Goal: Task Accomplishment & Management: Complete application form

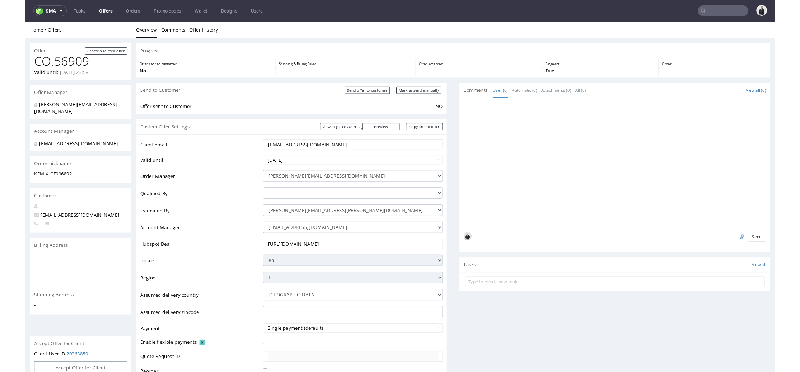
scroll to position [40, 0]
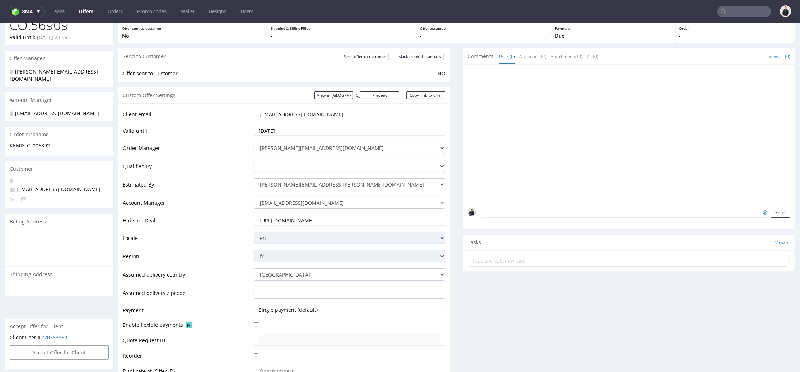
click at [86, 13] on link "Offers" at bounding box center [86, 11] width 23 height 11
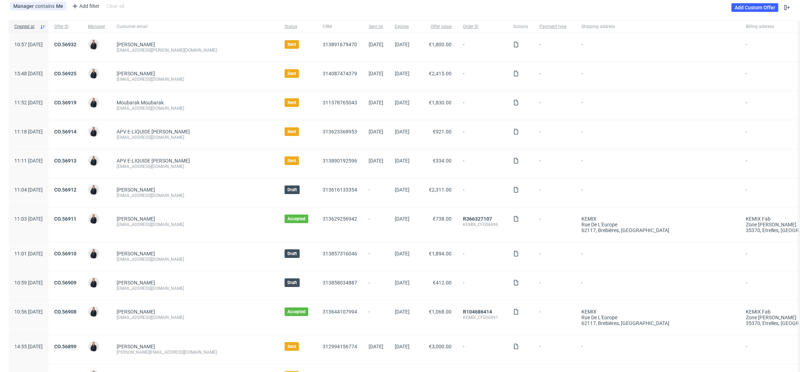
scroll to position [80, 0]
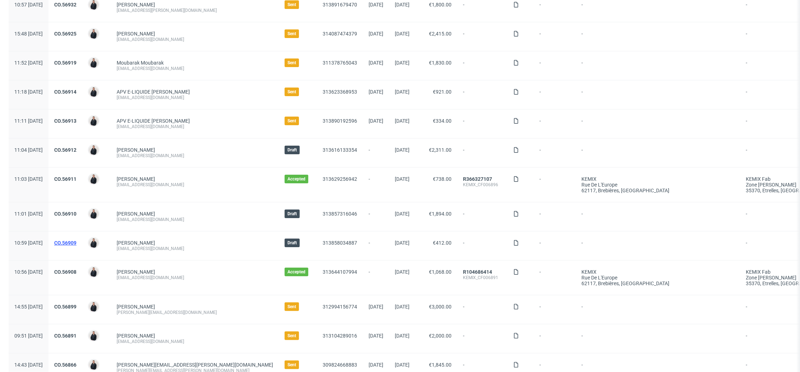
click at [76, 241] on link "CO.56909" at bounding box center [65, 243] width 22 height 6
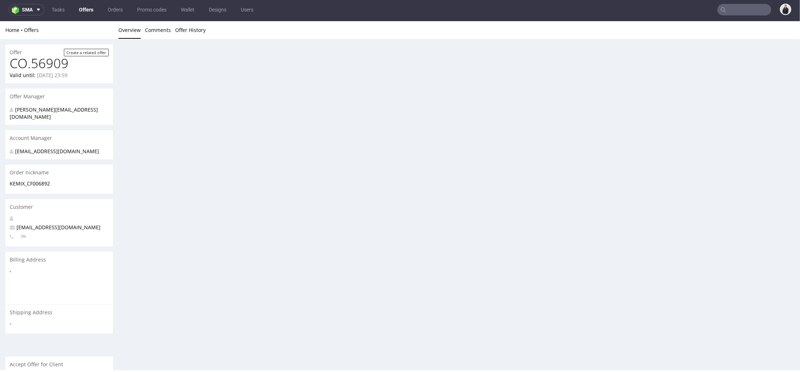
scroll to position [2, 0]
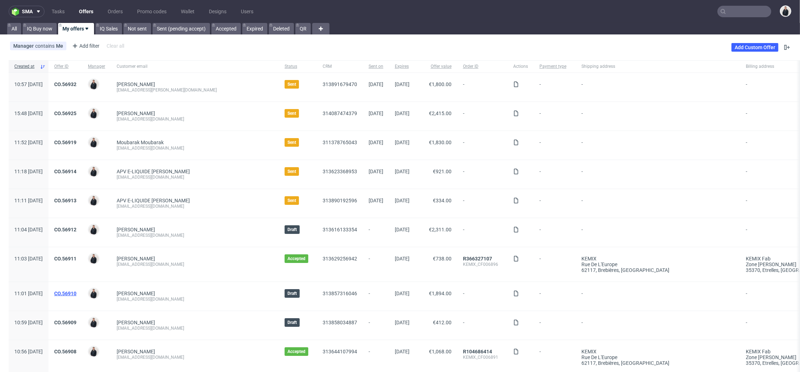
click at [76, 293] on link "CO.56910" at bounding box center [65, 294] width 22 height 6
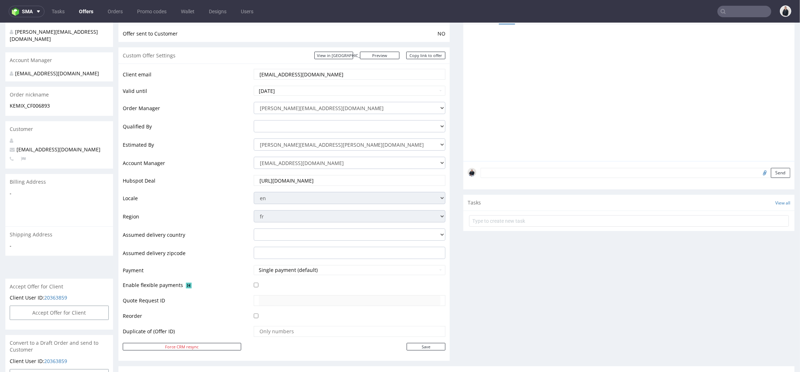
scroll to position [119, 0]
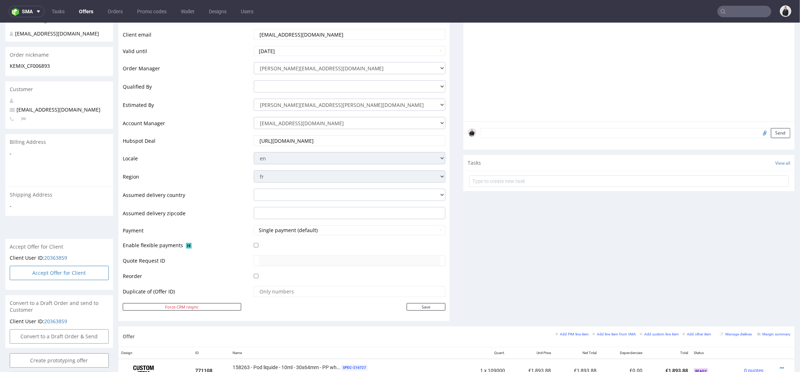
click at [64, 267] on button "Accept Offer for Client" at bounding box center [59, 272] width 99 height 14
select select "75"
select select "909"
select select "b2b"
select select "75"
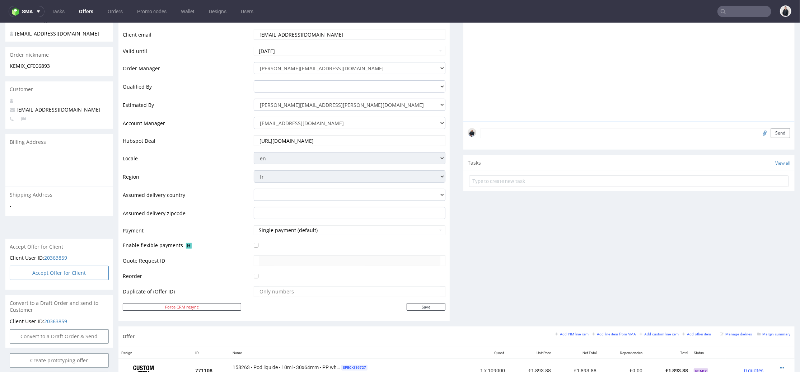
select select "924"
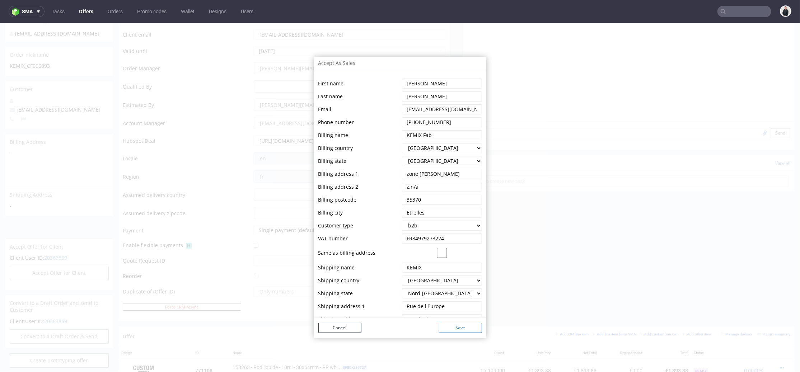
click at [444, 326] on button "Save" at bounding box center [460, 327] width 43 height 10
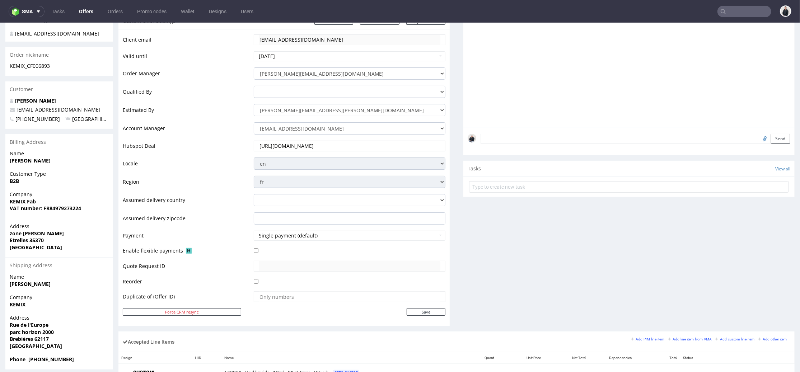
scroll to position [0, 0]
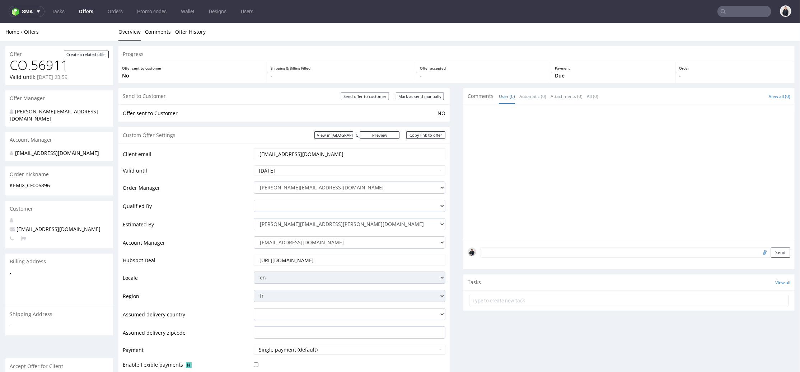
scroll to position [119, 0]
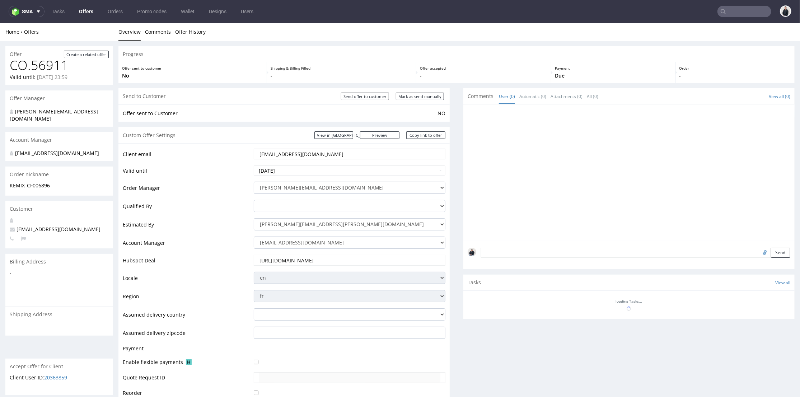
scroll to position [119, 0]
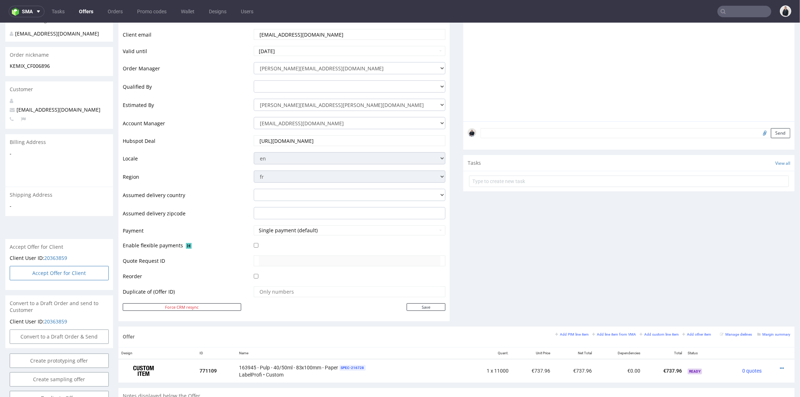
click at [60, 268] on button "Accept Offer for Client" at bounding box center [59, 272] width 99 height 14
select select "75"
select select "909"
select select "b2b"
select select "75"
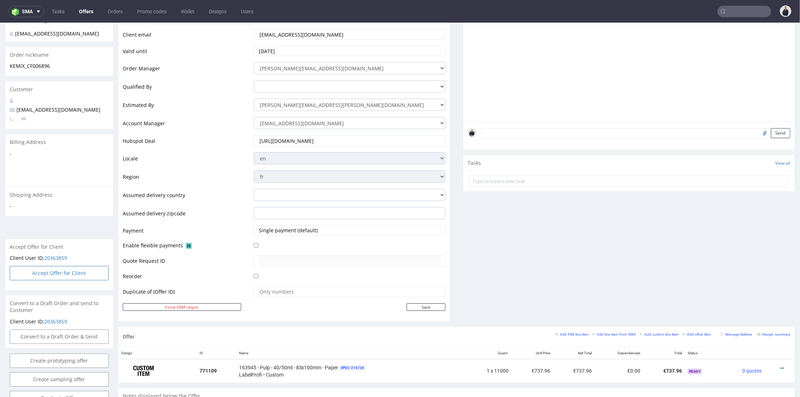
select select "924"
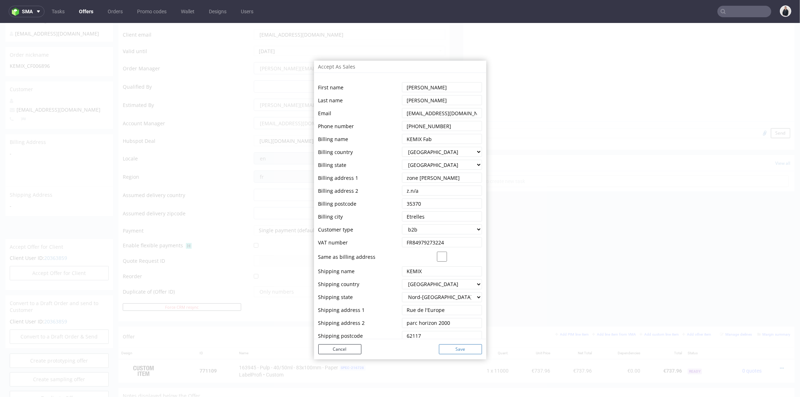
click at [451, 349] on button "Save" at bounding box center [460, 349] width 43 height 10
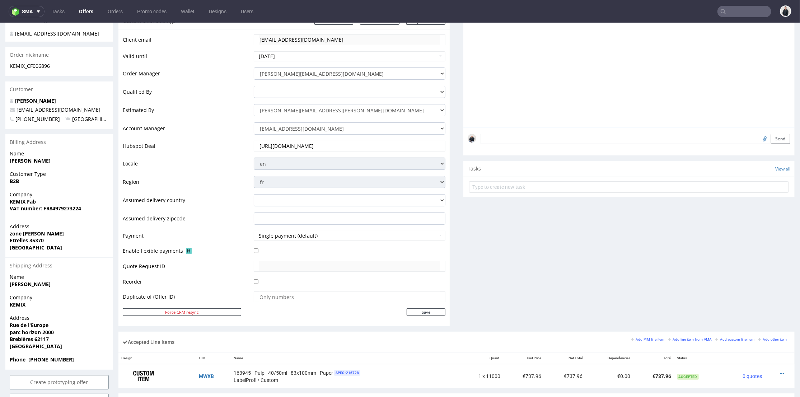
scroll to position [0, 0]
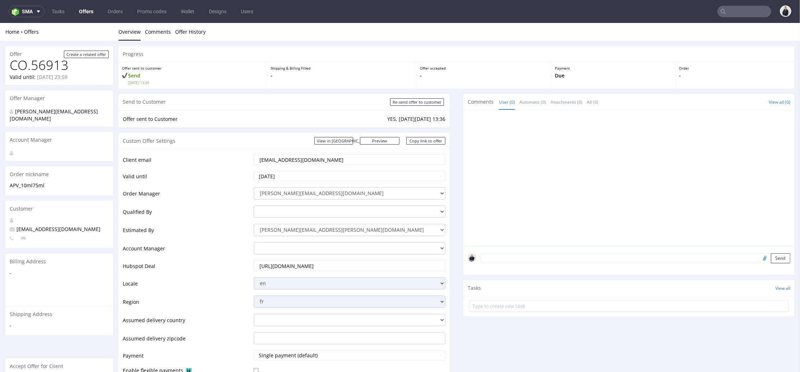
scroll to position [80, 0]
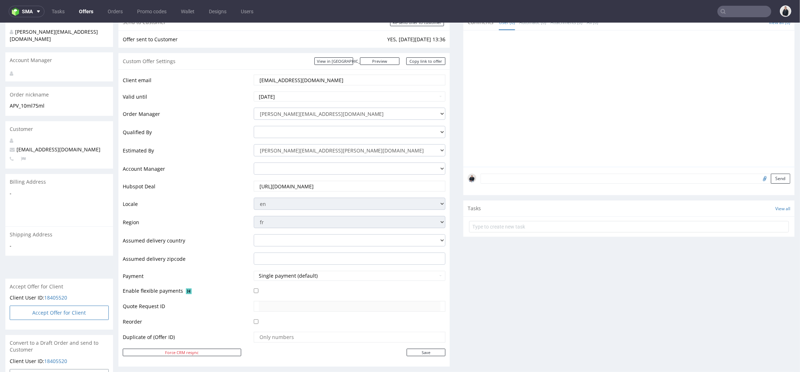
click at [77, 307] on button "Accept Offer for Client" at bounding box center [59, 312] width 99 height 14
select select "75"
select select "934"
select select "b2b"
select select "75"
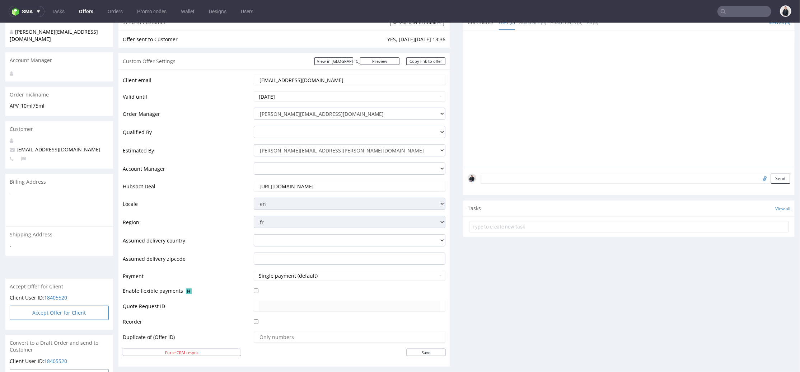
select select "934"
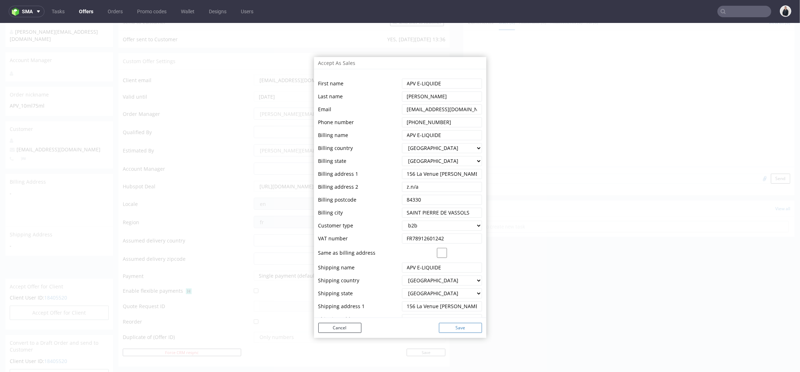
click at [472, 330] on button "Save" at bounding box center [460, 327] width 43 height 10
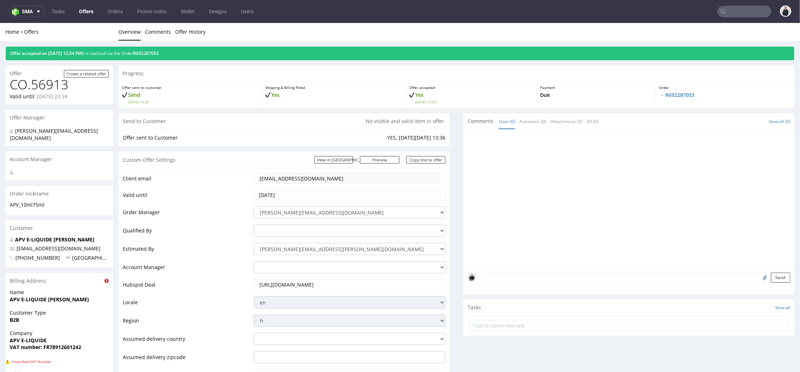
scroll to position [99, 0]
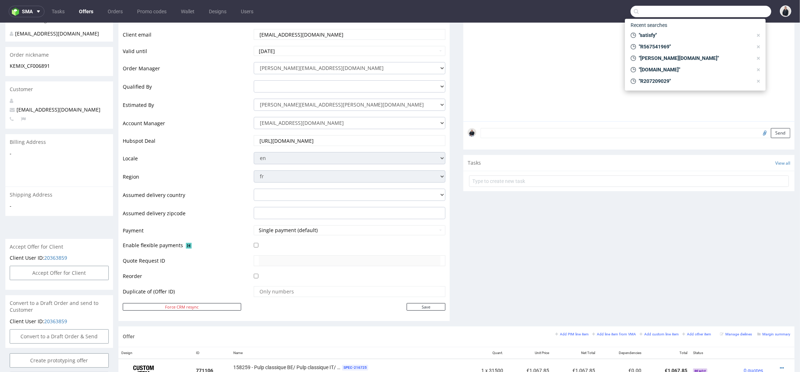
scroll to position [159, 0]
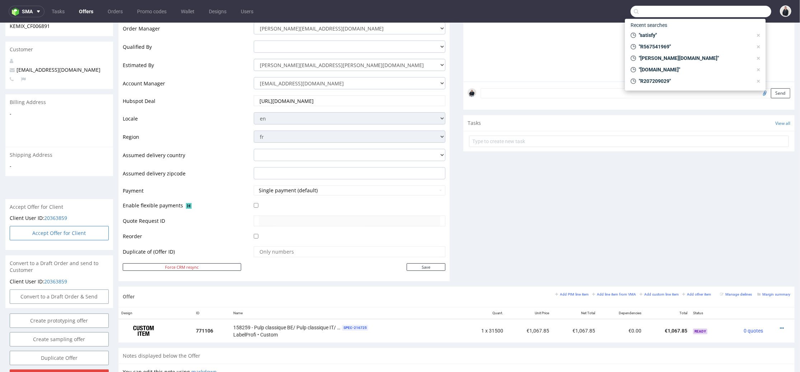
click at [71, 227] on button "Accept Offer for Client" at bounding box center [59, 233] width 99 height 14
select select "75"
select select "909"
select select "b2b"
select select "75"
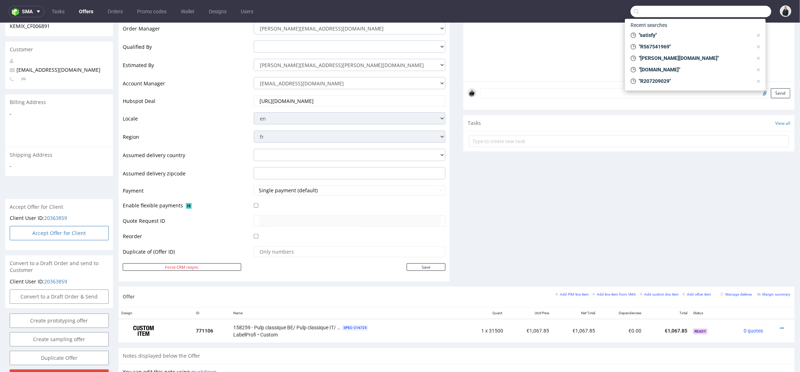
select select "924"
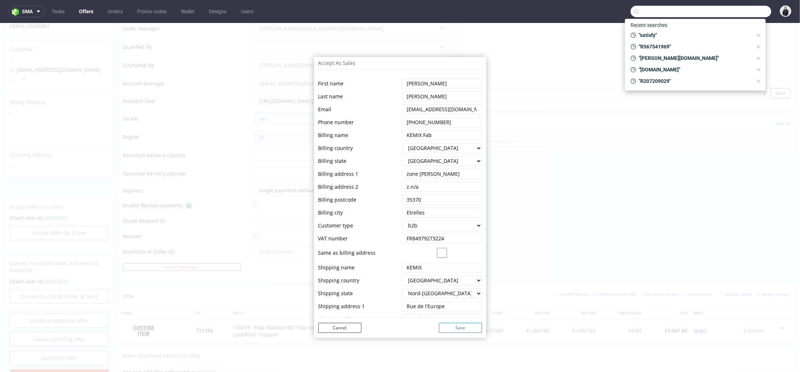
click at [444, 327] on button "Save" at bounding box center [460, 327] width 43 height 10
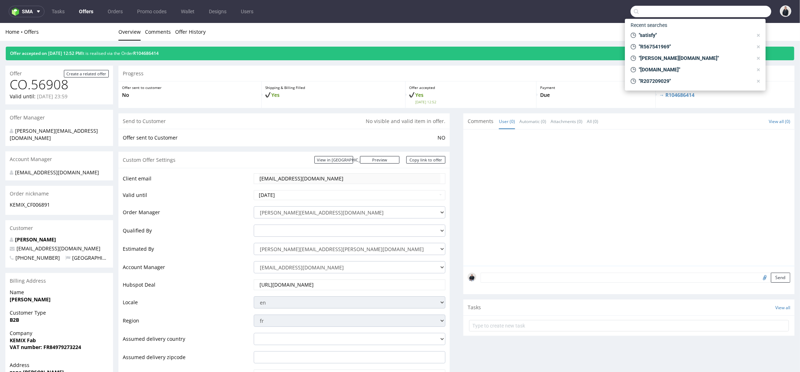
scroll to position [0, 0]
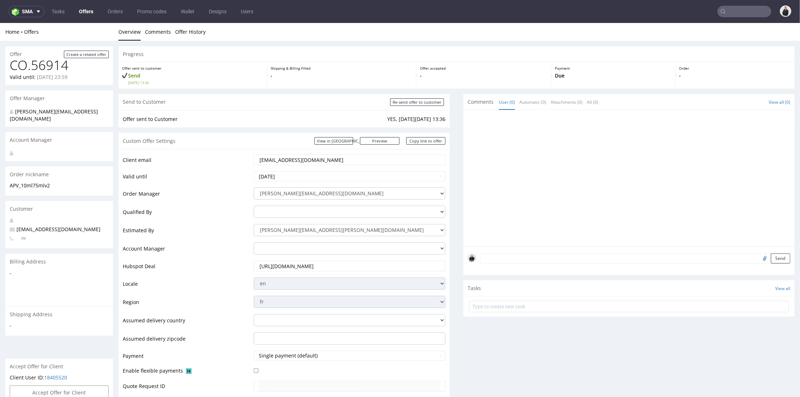
scroll to position [80, 0]
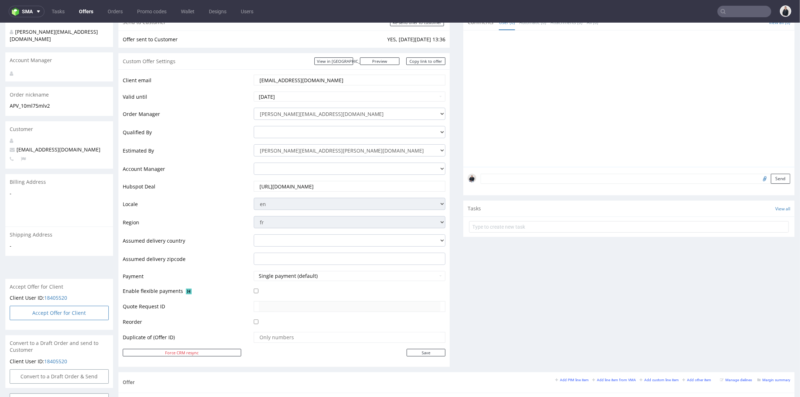
click at [85, 306] on button "Accept Offer for Client" at bounding box center [59, 312] width 99 height 14
select select "75"
select select "934"
select select "b2b"
select select "75"
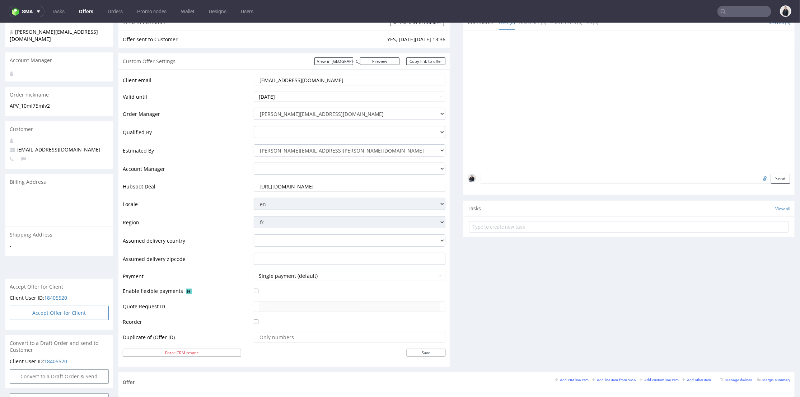
select select "934"
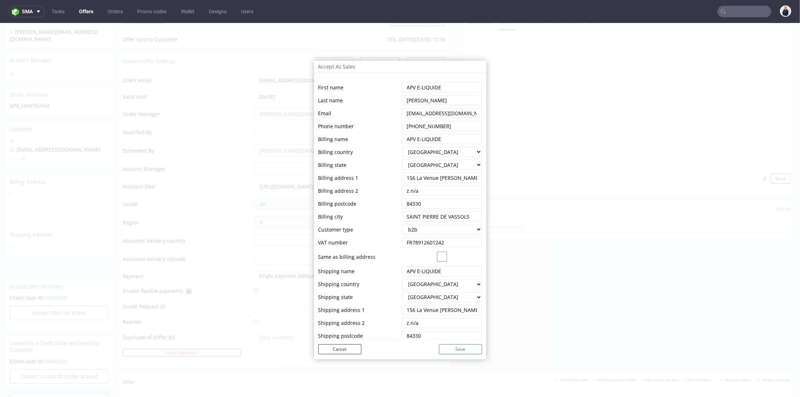
click at [463, 349] on button "Save" at bounding box center [460, 349] width 43 height 10
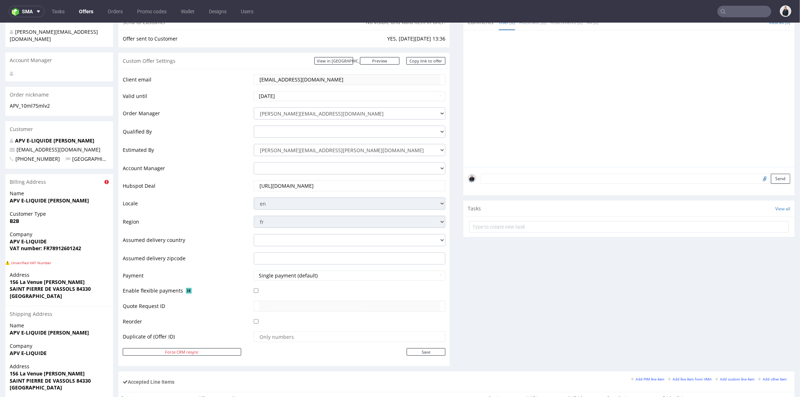
scroll to position [99, 0]
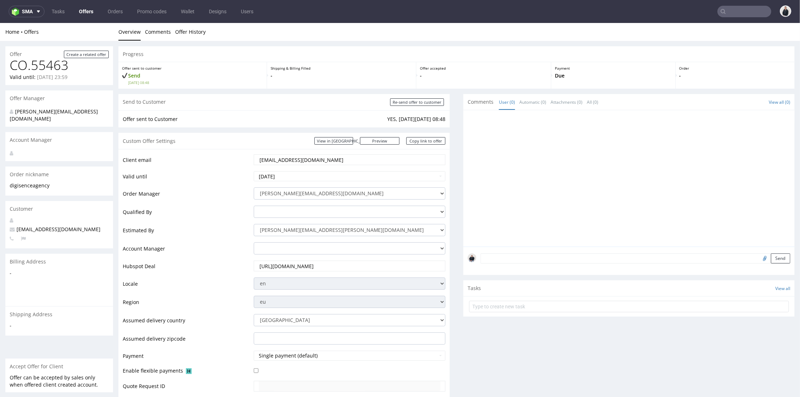
scroll to position [319, 0]
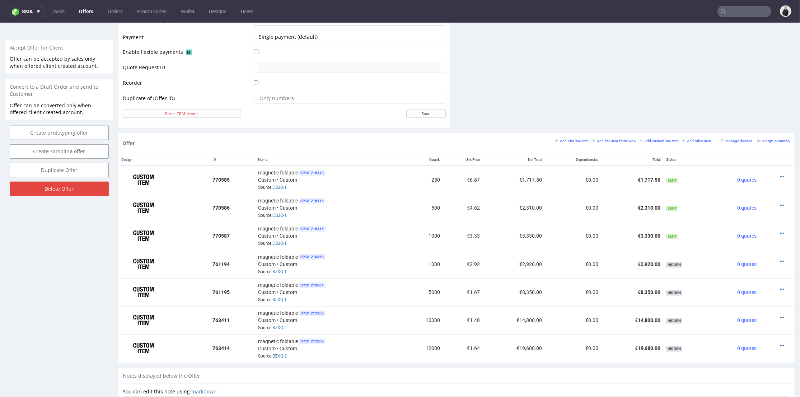
click at [79, 13] on link "Offers" at bounding box center [86, 11] width 23 height 11
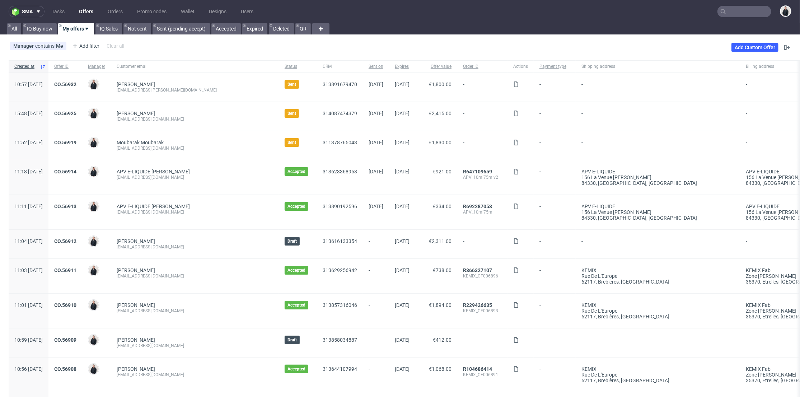
click at [741, 14] on input "text" at bounding box center [744, 11] width 54 height 11
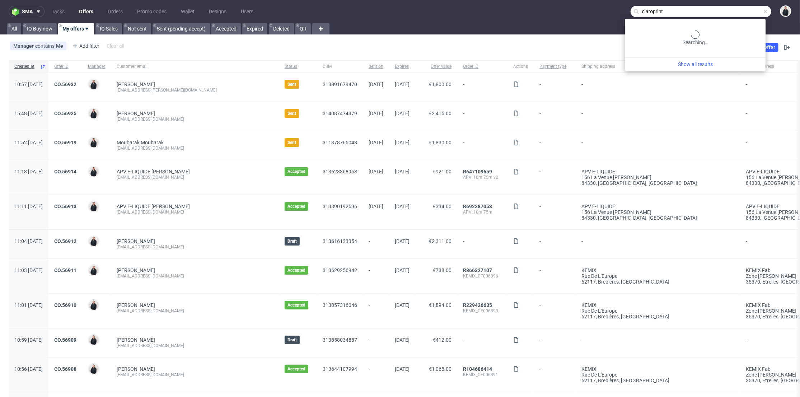
type input "claroprint"
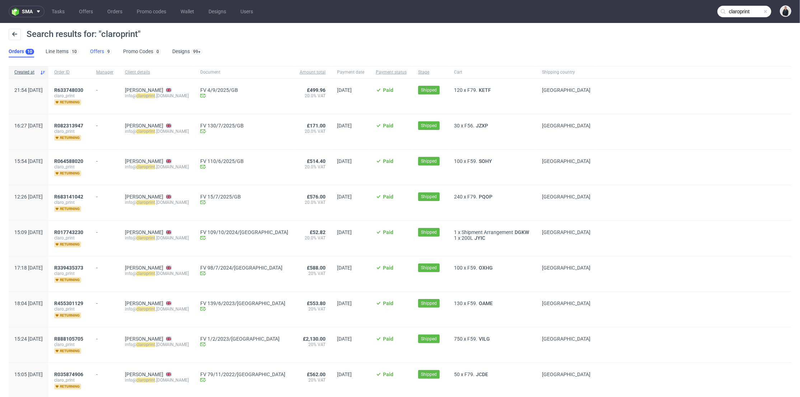
click at [94, 51] on link "Offers 9" at bounding box center [101, 51] width 22 height 11
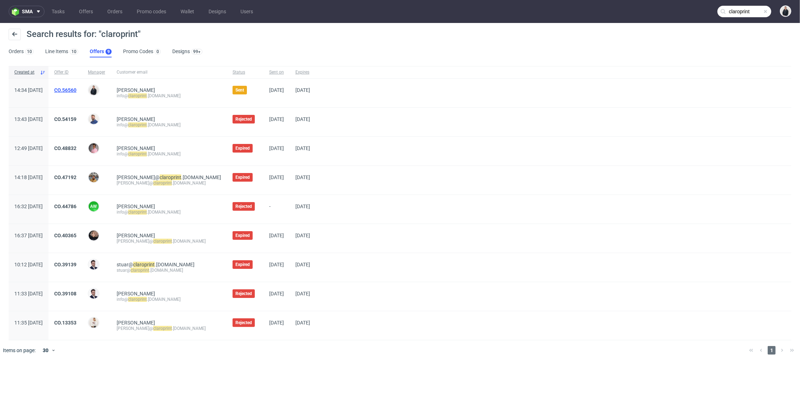
click at [76, 90] on link "CO.56560" at bounding box center [65, 90] width 22 height 6
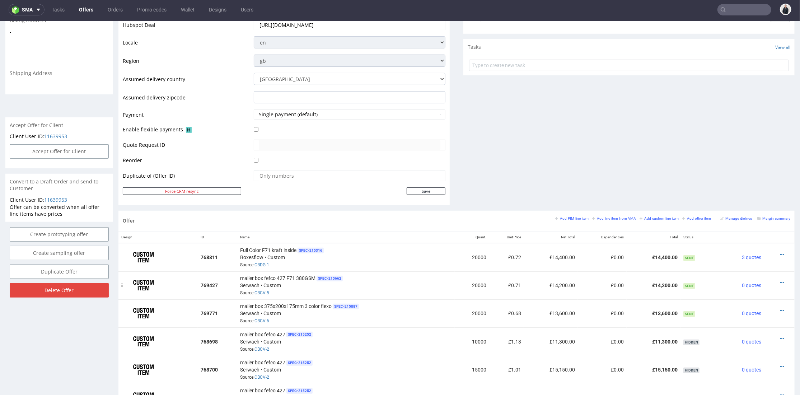
scroll to position [279, 0]
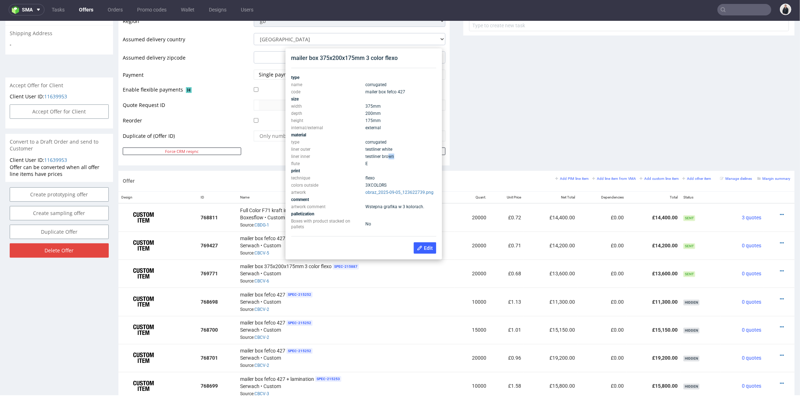
drag, startPoint x: 394, startPoint y: 155, endPoint x: 388, endPoint y: 155, distance: 6.1
click at [388, 155] on td "testliner brown" at bounding box center [400, 155] width 72 height 7
click at [372, 161] on td "E" at bounding box center [400, 163] width 72 height 7
drag, startPoint x: 342, startPoint y: 161, endPoint x: 291, endPoint y: 143, distance: 53.8
click at [291, 143] on tbody "type name corrugated code mailer box fefco 427 size width 375 mm depth 200 mm h…" at bounding box center [363, 152] width 145 height 156
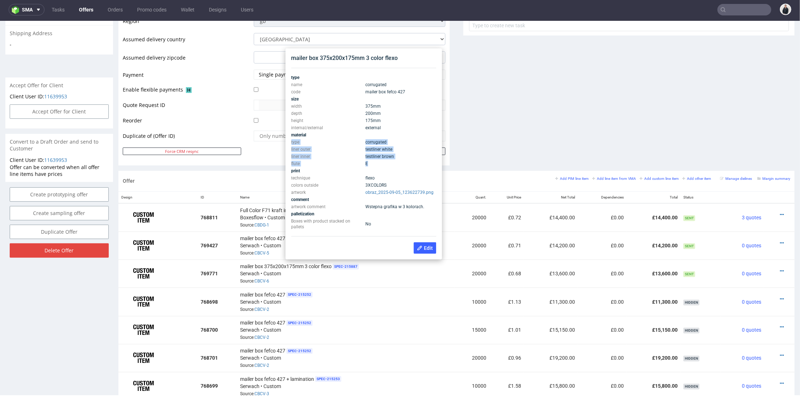
copy tbody "type corrugated liner outer testliner white liner inner testliner brown flute E"
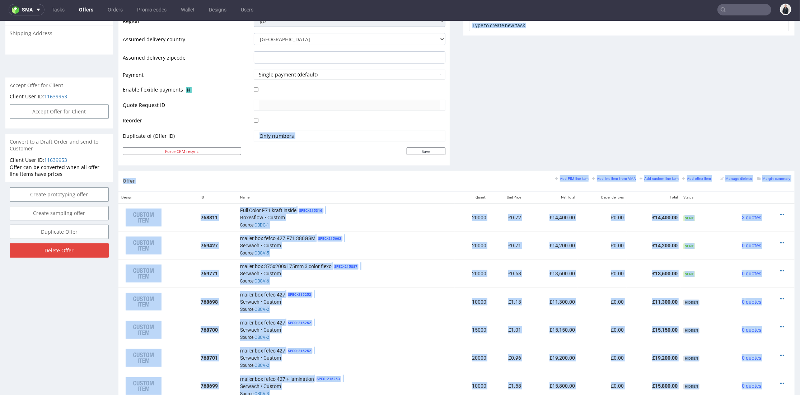
drag, startPoint x: 373, startPoint y: 161, endPoint x: 321, endPoint y: 143, distance: 55.6
click at [375, 226] on div "Full Color F71 kraft inside SPEC- 215316 Boxesflow • Custom Source: CBDG-1" at bounding box center [346, 217] width 212 height 22
click at [394, 241] on div "mailer box fefco 427 F71 380GSM SPEC- 215662 Serwach • Custom Source: CBCV-5" at bounding box center [346, 245] width 212 height 22
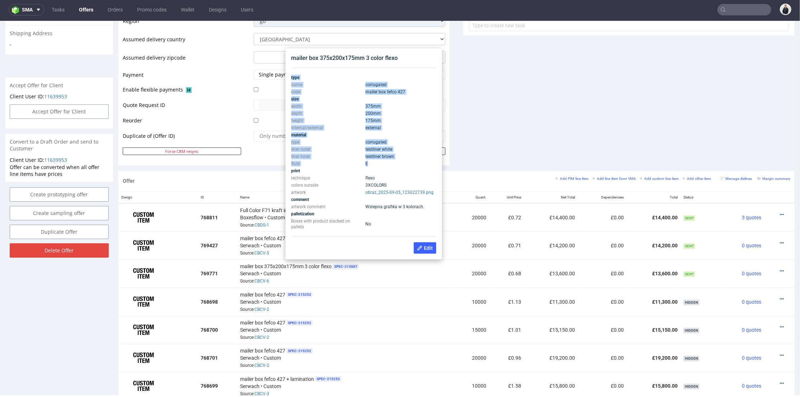
drag, startPoint x: 370, startPoint y: 162, endPoint x: 291, endPoint y: 79, distance: 114.4
click at [291, 79] on tbody "type name corrugated code mailer box fefco 427 size width 375 mm depth 200 mm h…" at bounding box center [363, 152] width 145 height 156
copy tbody "type name corrugated code mailer box fefco 427 size width 375 mm depth 200 mm h…"
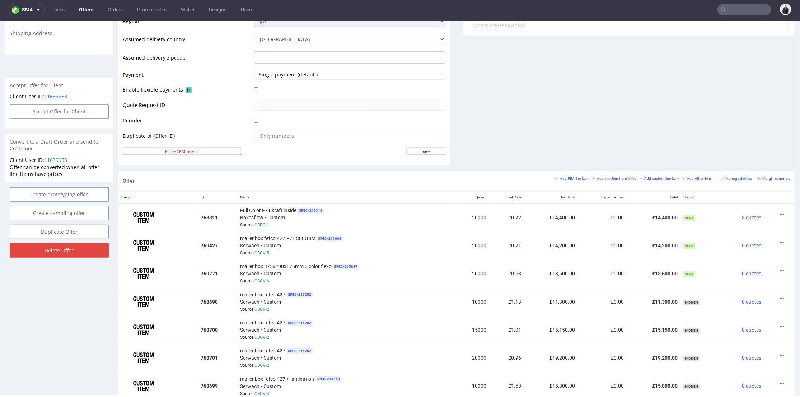
scroll to position [120, 0]
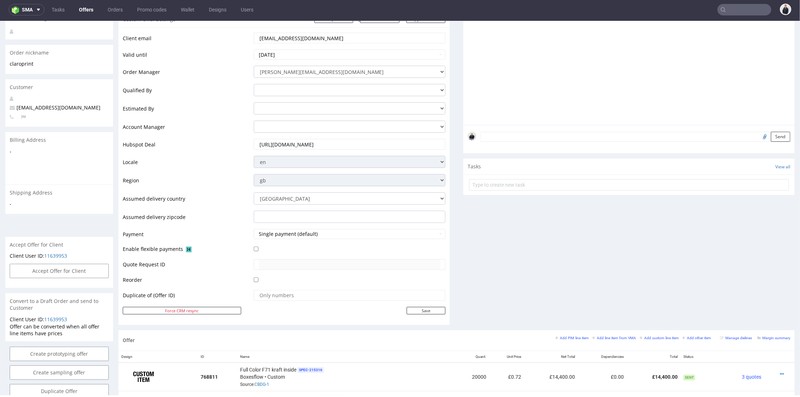
click at [85, 6] on link "Offers" at bounding box center [86, 9] width 23 height 11
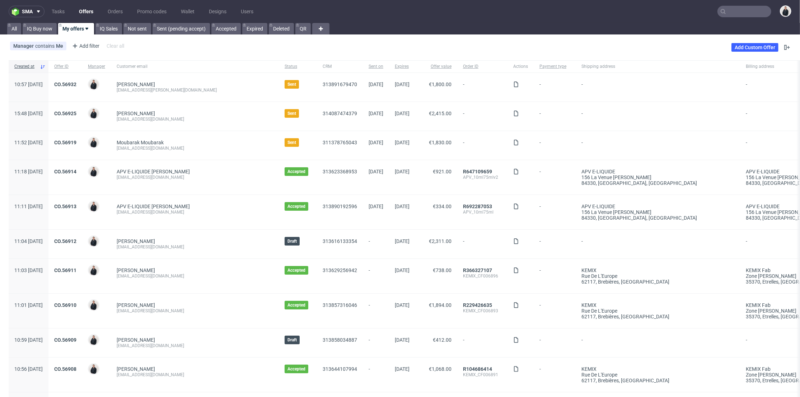
click at [727, 11] on input "text" at bounding box center [744, 11] width 54 height 11
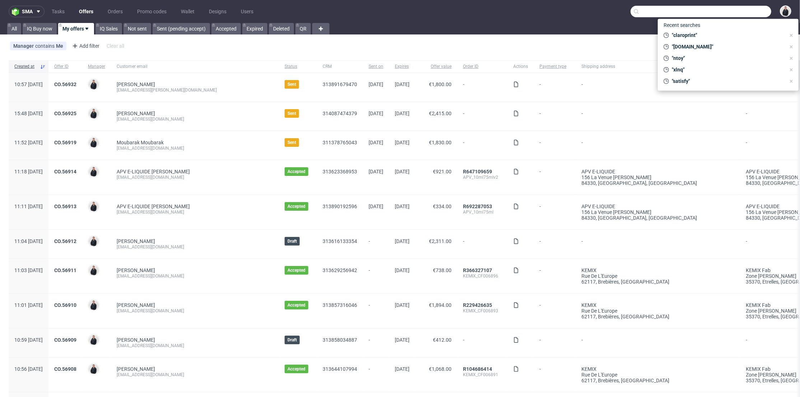
paste input "emmanuelle.rehri@grainecreative.com"
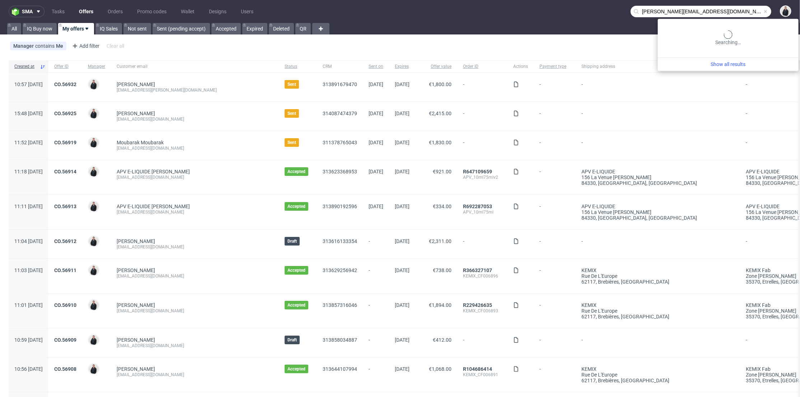
type input "emmanuelle.rehri@grainecreative.com"
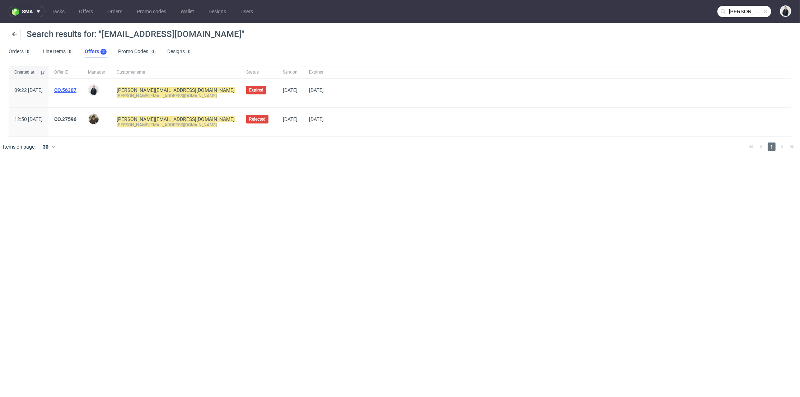
click at [76, 87] on link "CO.56307" at bounding box center [65, 90] width 22 height 6
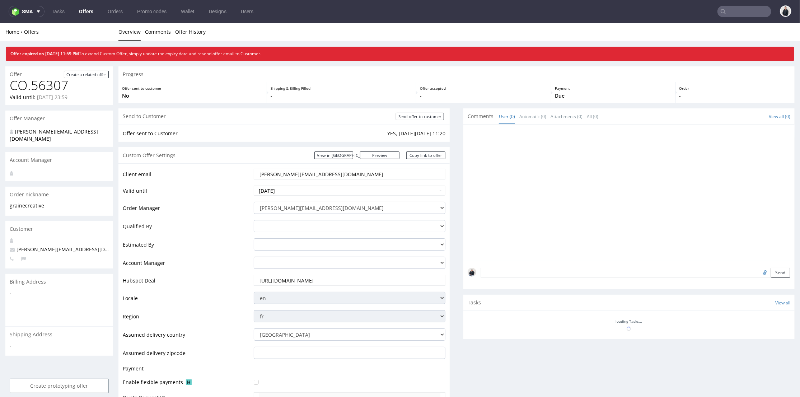
scroll to position [232, 0]
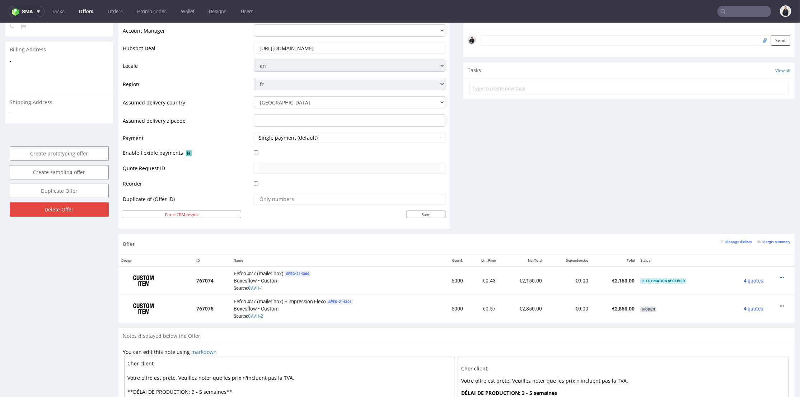
click at [723, 9] on input "text" at bounding box center [744, 11] width 54 height 11
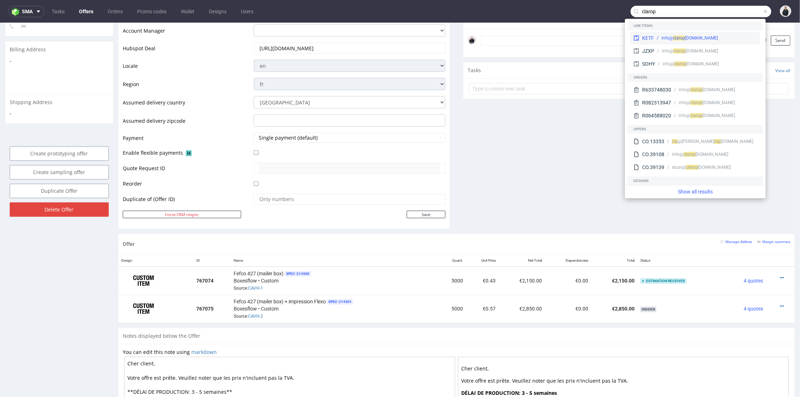
type input "clarop"
click at [694, 36] on div "rop rint.co.uk" at bounding box center [697, 38] width 39 height 6
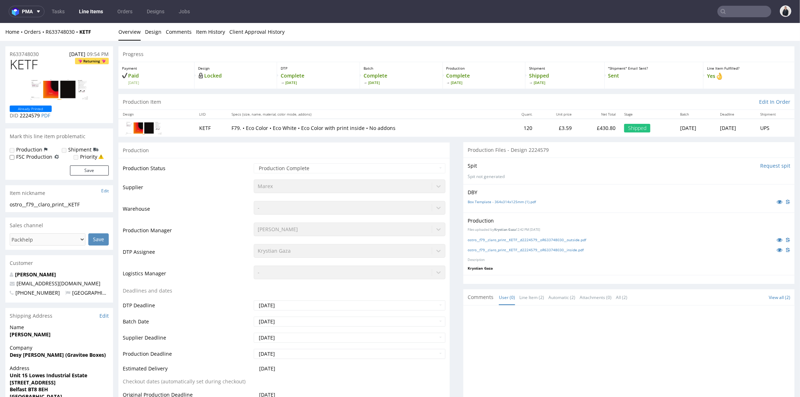
scroll to position [119, 0]
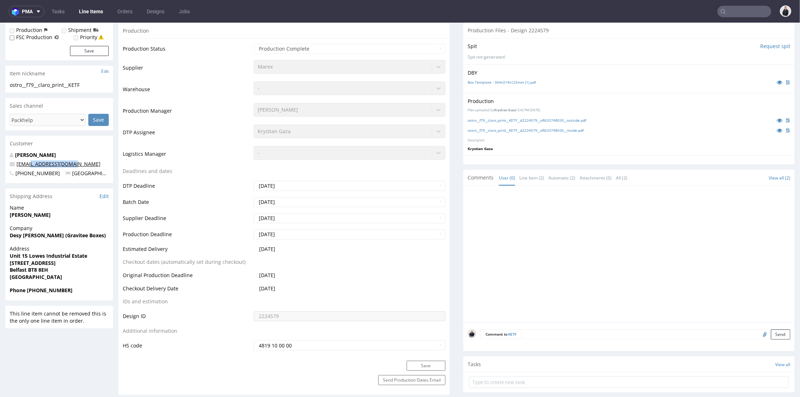
drag, startPoint x: 74, startPoint y: 163, endPoint x: 31, endPoint y: 164, distance: 42.7
click at [31, 164] on p "info@claroprint.co.uk" at bounding box center [59, 163] width 99 height 7
copy link "claroprint.co.uk"
drag, startPoint x: 750, startPoint y: 10, endPoint x: 742, endPoint y: 11, distance: 8.0
click at [749, 10] on input "text" at bounding box center [744, 11] width 54 height 11
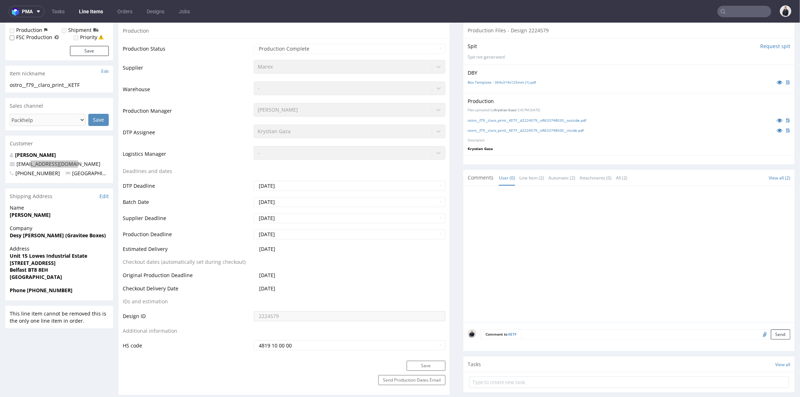
paste input "claroprint.co.uk"
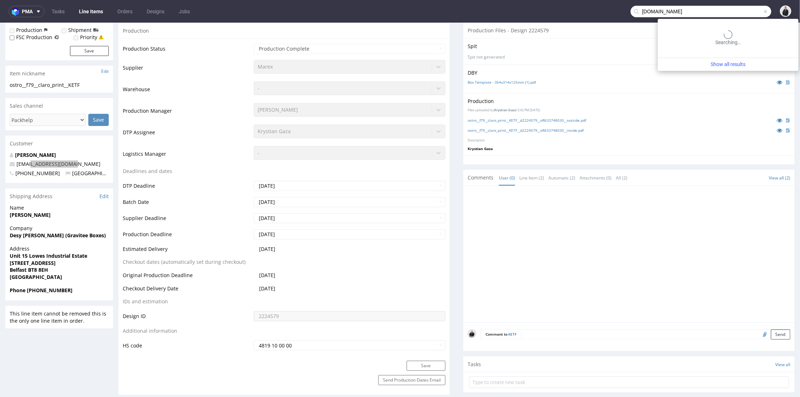
type input "claroprint.co.uk"
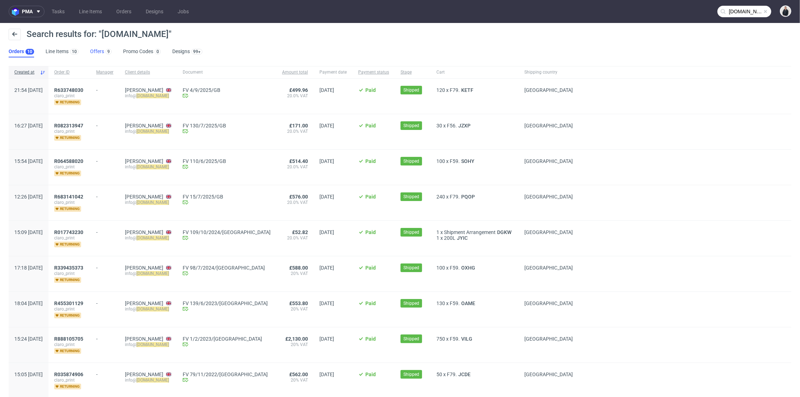
click at [90, 48] on link "Offers 9" at bounding box center [101, 51] width 22 height 11
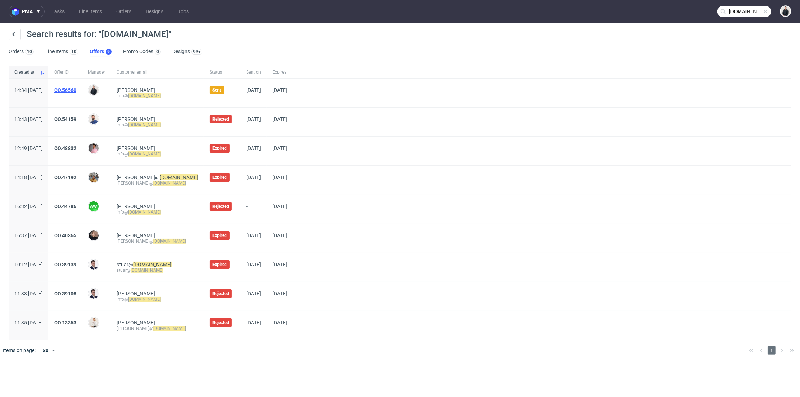
click at [76, 88] on link "CO.56560" at bounding box center [65, 90] width 22 height 6
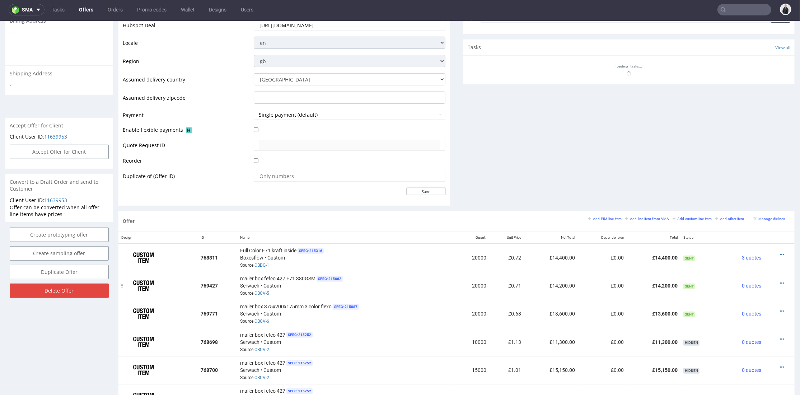
scroll to position [319, 0]
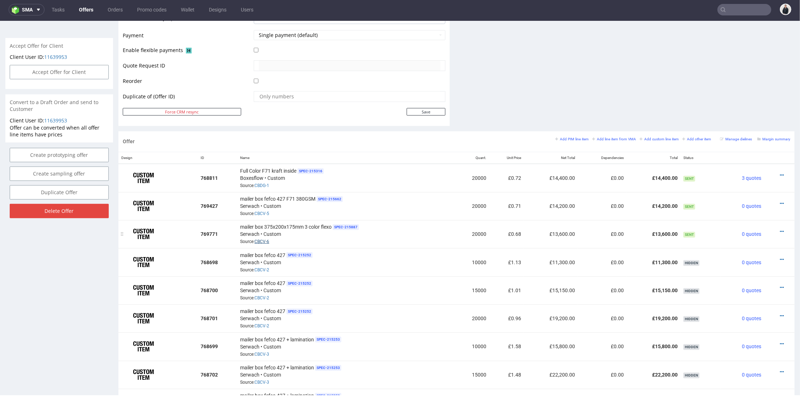
click at [263, 240] on link "CBCV-6" at bounding box center [261, 241] width 15 height 5
drag, startPoint x: 271, startPoint y: 241, endPoint x: 254, endPoint y: 240, distance: 17.3
click at [254, 240] on div "mailer box 375x200x175mm 3 color flexo SPEC- 215887 Serwach • Custom Source: CB…" at bounding box center [346, 233] width 212 height 22
copy link "CBCV-6"
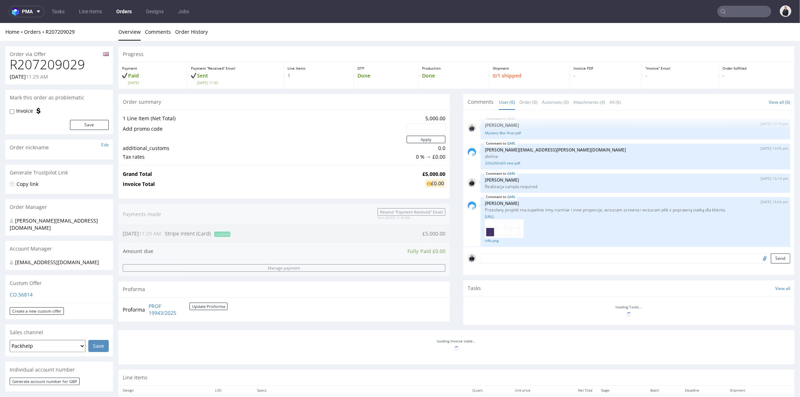
scroll to position [40, 0]
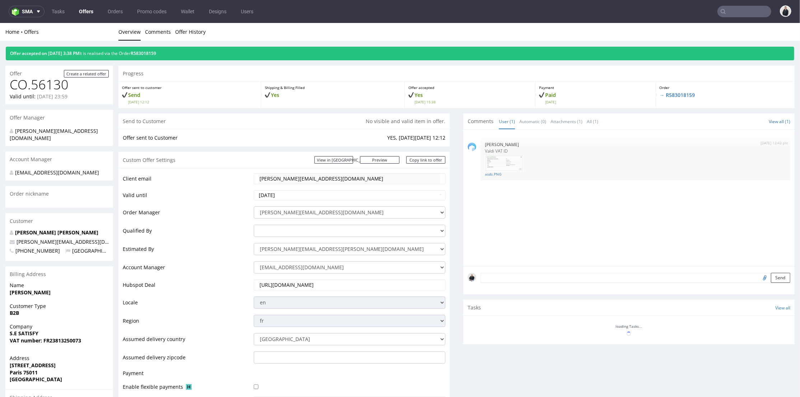
click at [86, 11] on link "Offers" at bounding box center [86, 11] width 23 height 11
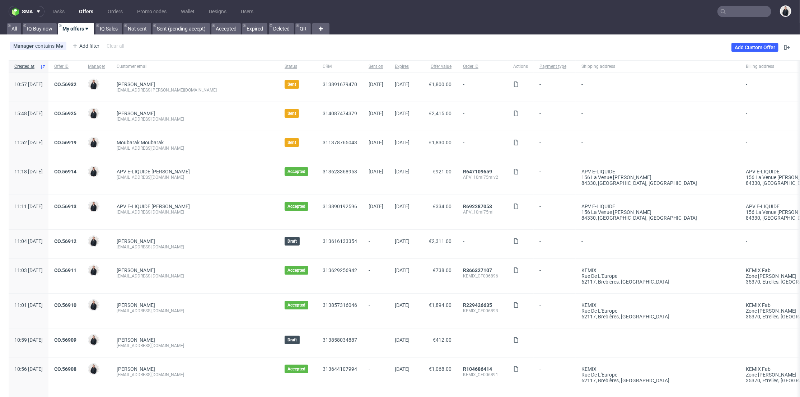
click at [744, 14] on input "text" at bounding box center [744, 11] width 54 height 11
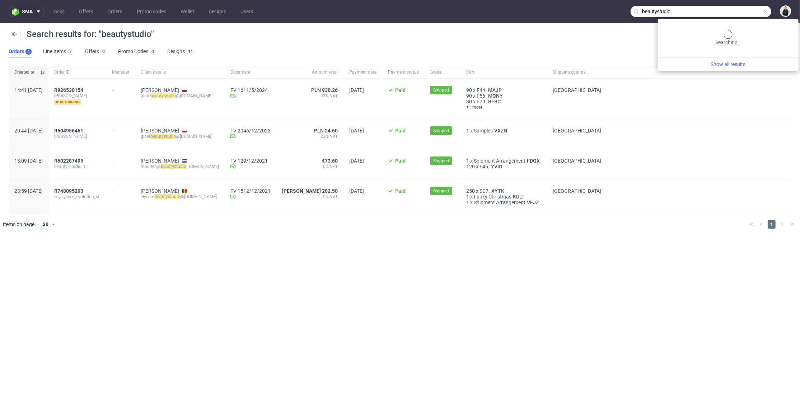
click at [742, 13] on input "beautystudio" at bounding box center [700, 11] width 141 height 11
click at [656, 15] on input "beautystudio" at bounding box center [700, 11] width 141 height 11
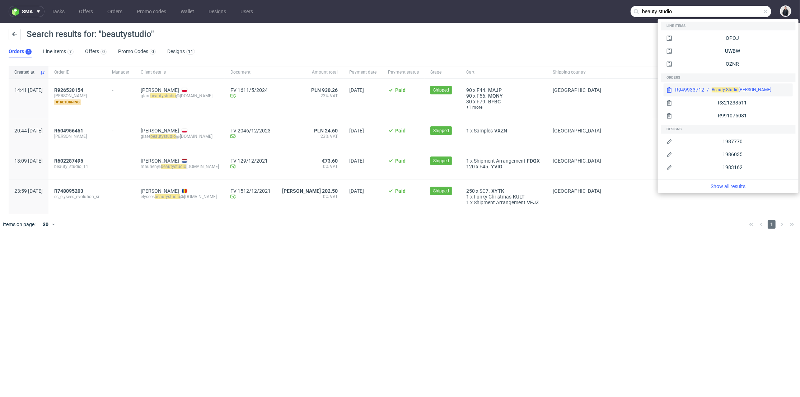
type input "beauty studio"
click at [705, 88] on div "[PERSON_NAME] Beauty Studio" at bounding box center [747, 89] width 86 height 6
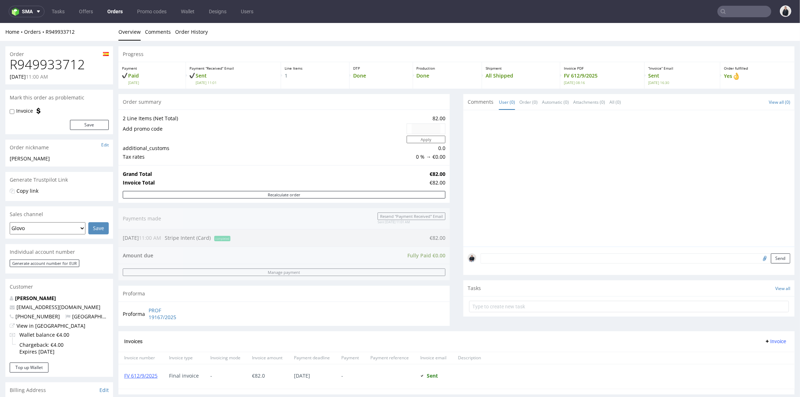
click at [730, 7] on input "text" at bounding box center [744, 11] width 54 height 11
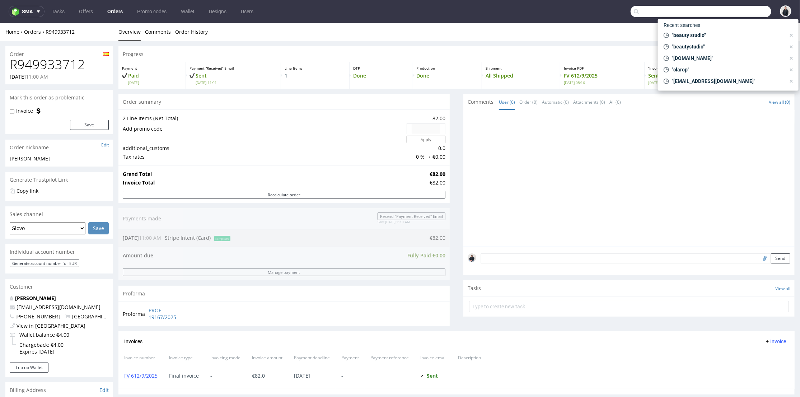
paste input "[DOMAIN_NAME]"
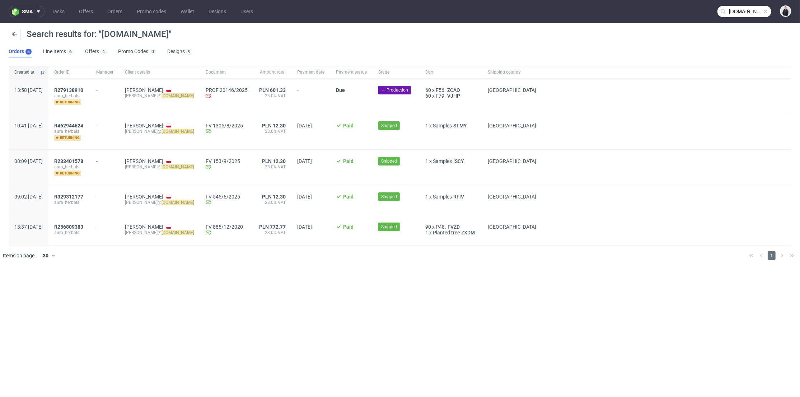
click at [759, 9] on input "[DOMAIN_NAME]" at bounding box center [744, 11] width 54 height 11
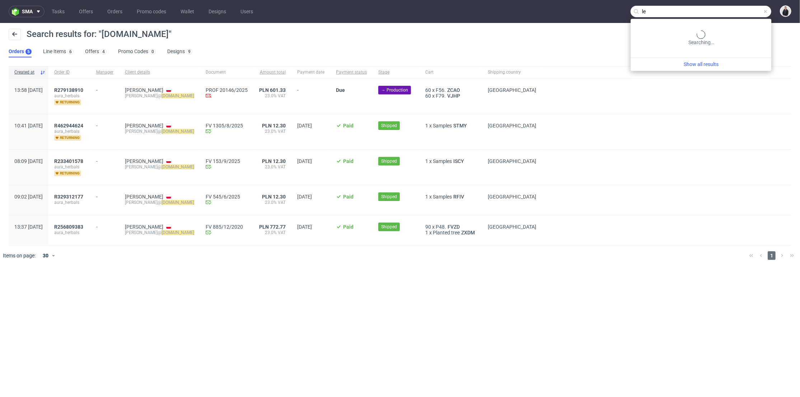
type input "l"
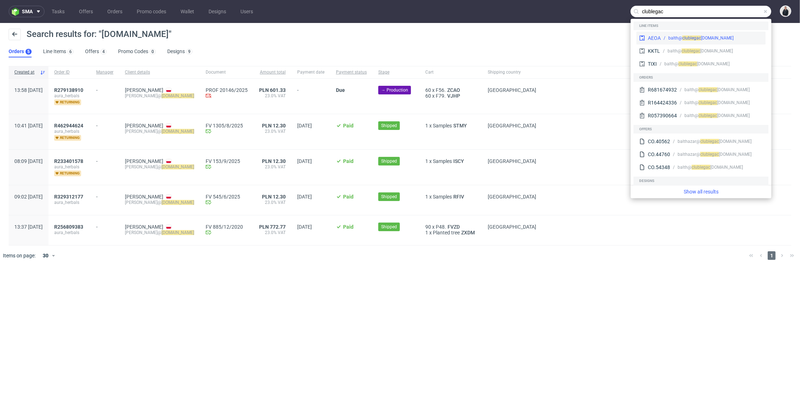
type input "clublegac"
click at [709, 38] on div "egac [DOMAIN_NAME]" at bounding box center [712, 38] width 42 height 6
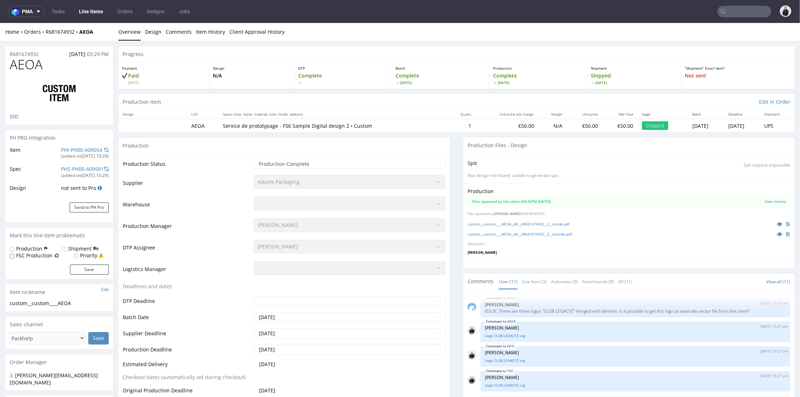
scroll to position [239, 0]
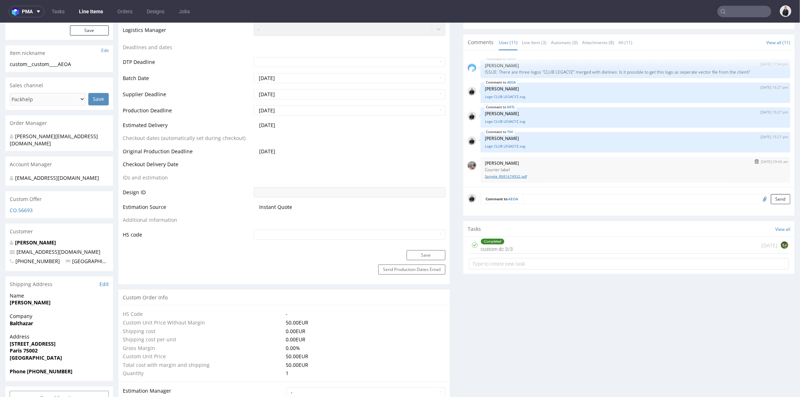
click at [507, 174] on link "Sample_R681674932.pdf" at bounding box center [635, 175] width 301 height 5
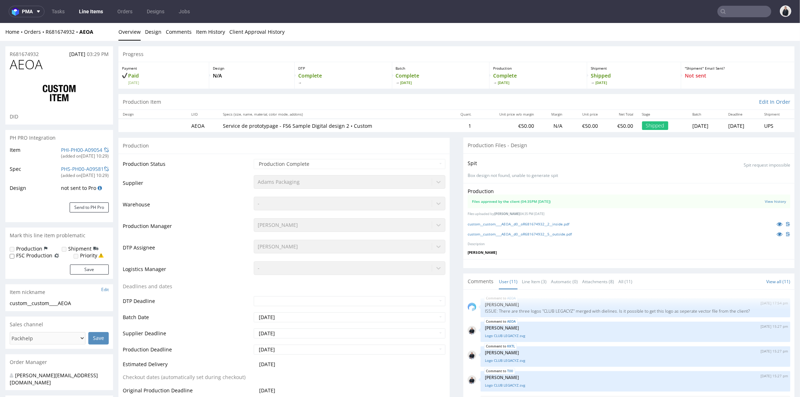
click at [730, 15] on input "text" at bounding box center [744, 11] width 54 height 11
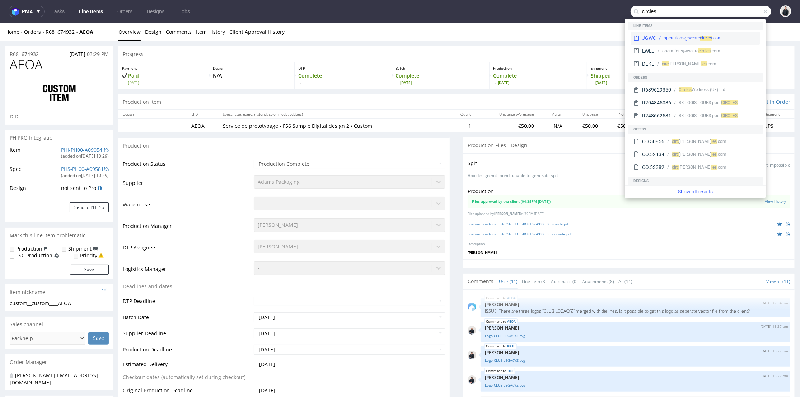
type input "circles"
click at [711, 42] on div "JGWC operations@weare circ les .com" at bounding box center [694, 38] width 129 height 13
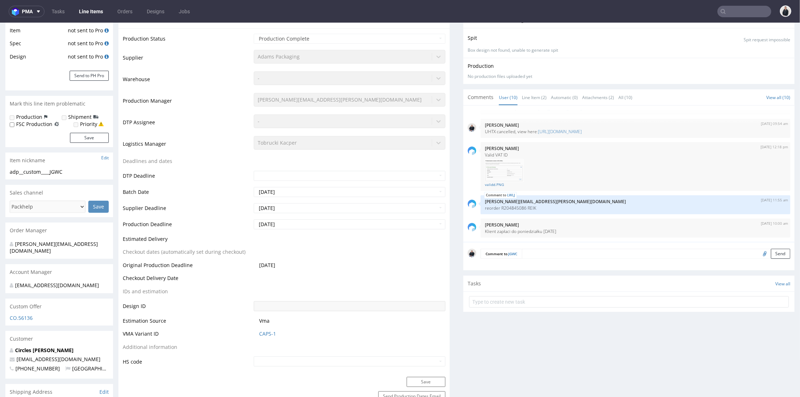
scroll to position [199, 0]
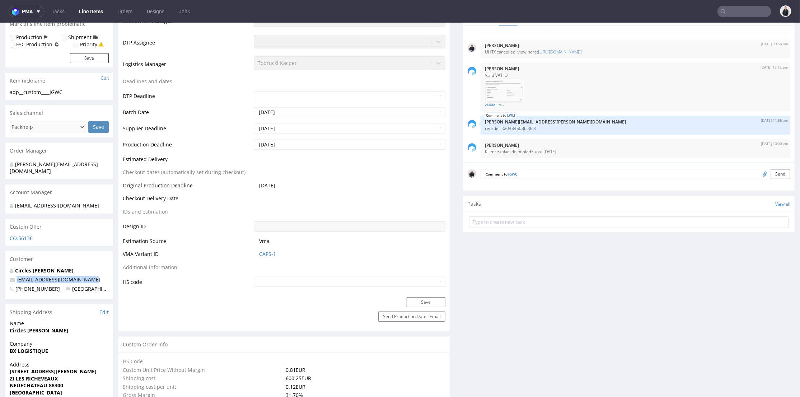
drag, startPoint x: 77, startPoint y: 273, endPoint x: 16, endPoint y: 270, distance: 61.8
click at [16, 275] on p "operations@wearecircles.com" at bounding box center [59, 278] width 99 height 7
copy link "operations@wearecircles.com"
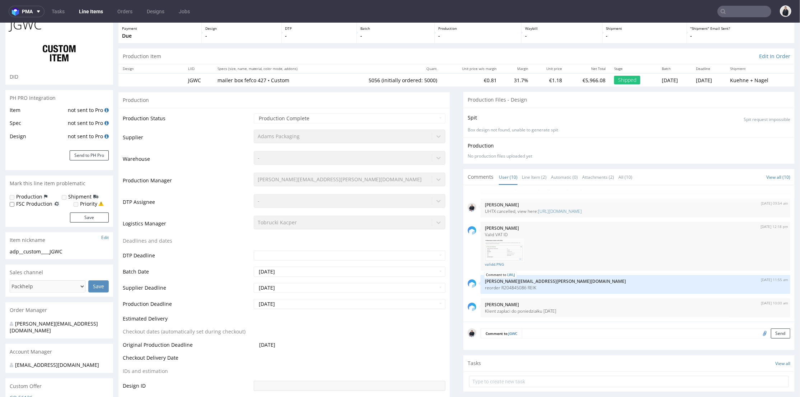
scroll to position [0, 0]
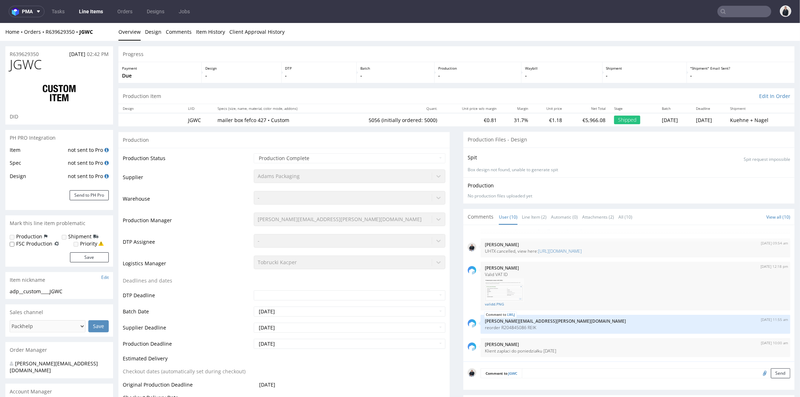
click at [725, 11] on input "text" at bounding box center [744, 11] width 54 height 11
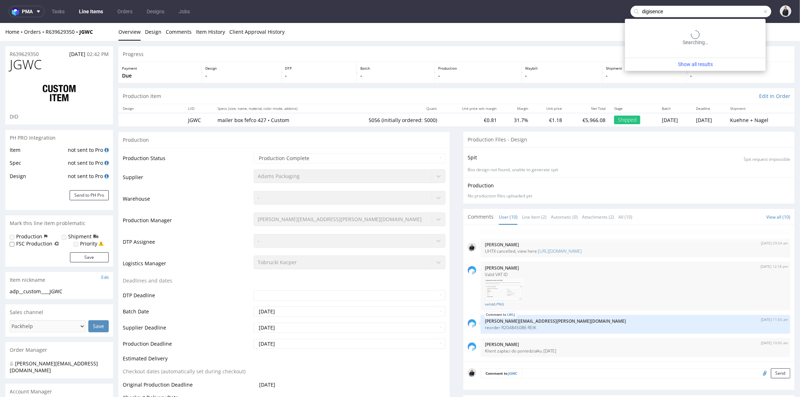
type input "digisence"
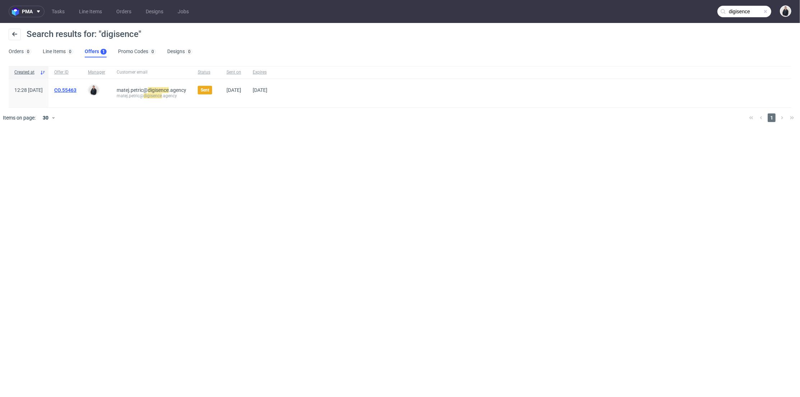
click at [76, 90] on link "CO.55463" at bounding box center [65, 90] width 22 height 6
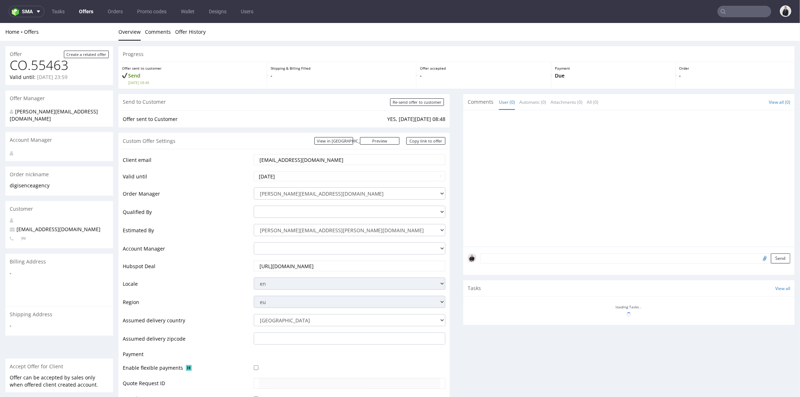
scroll to position [239, 0]
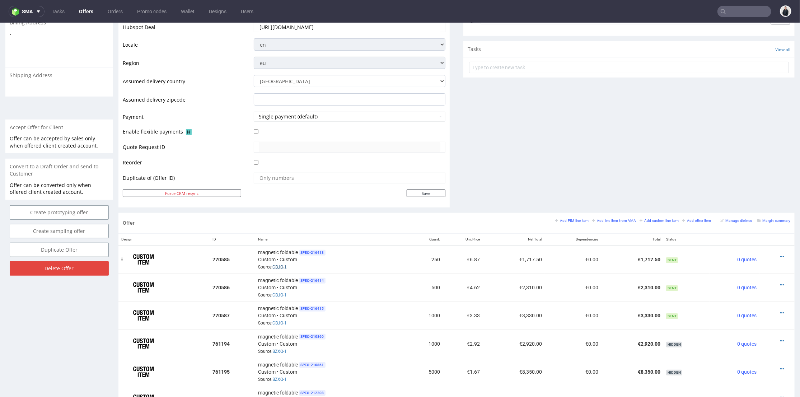
click at [280, 264] on link "CBJO-1" at bounding box center [280, 266] width 14 height 5
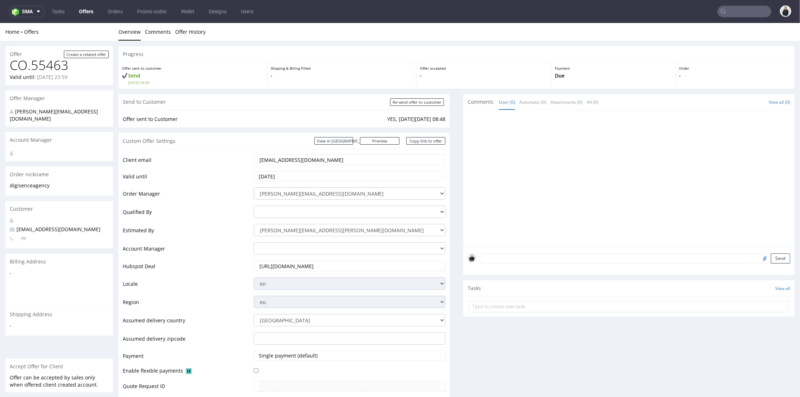
drag, startPoint x: 421, startPoint y: 140, endPoint x: 424, endPoint y: 135, distance: 5.6
click at [421, 140] on link "Copy link to offer" at bounding box center [425, 141] width 39 height 8
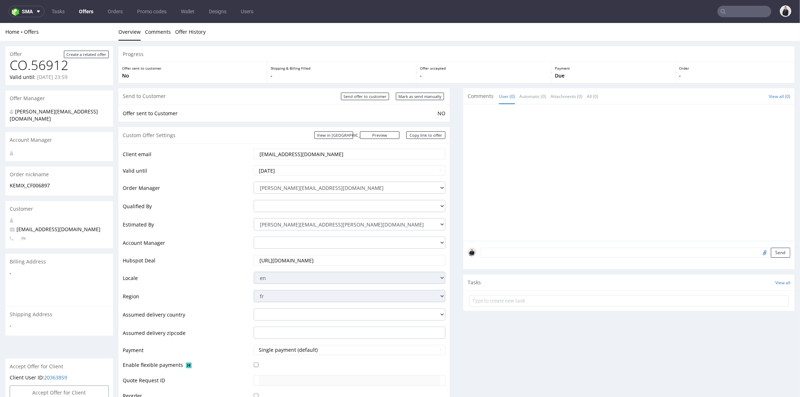
click at [88, 13] on link "Offers" at bounding box center [86, 11] width 23 height 11
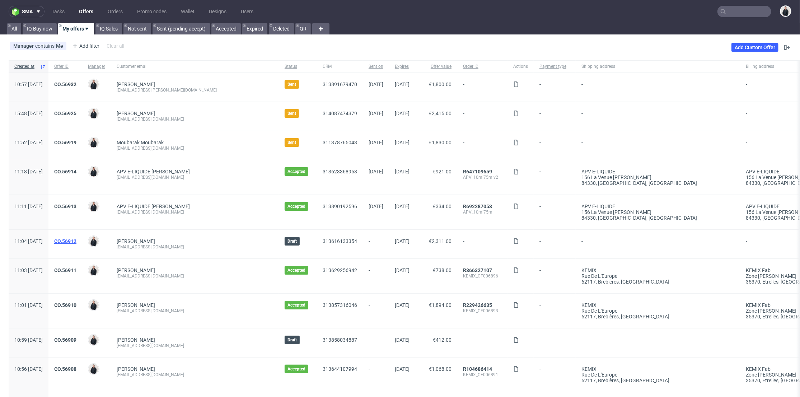
click at [76, 242] on link "CO.56912" at bounding box center [65, 241] width 22 height 6
click at [76, 338] on link "CO.56909" at bounding box center [65, 340] width 22 height 6
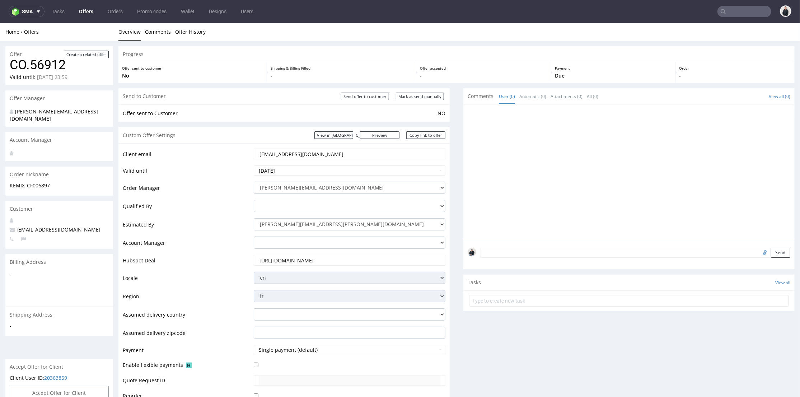
scroll to position [119, 0]
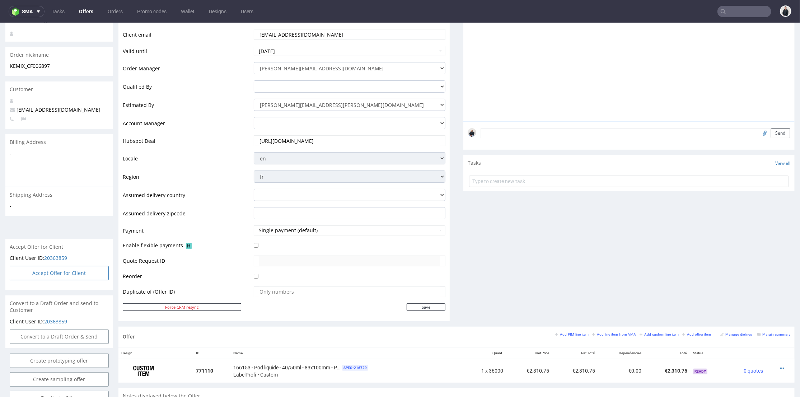
click at [81, 265] on button "Accept Offer for Client" at bounding box center [59, 272] width 99 height 14
select select "75"
select select "909"
select select "b2b"
select select "75"
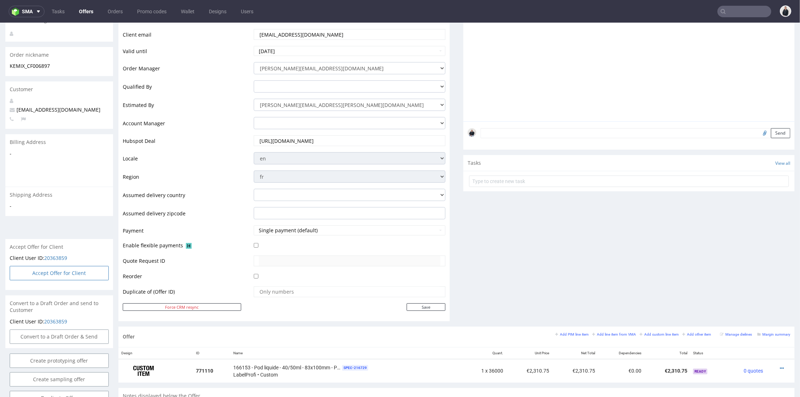
select select "924"
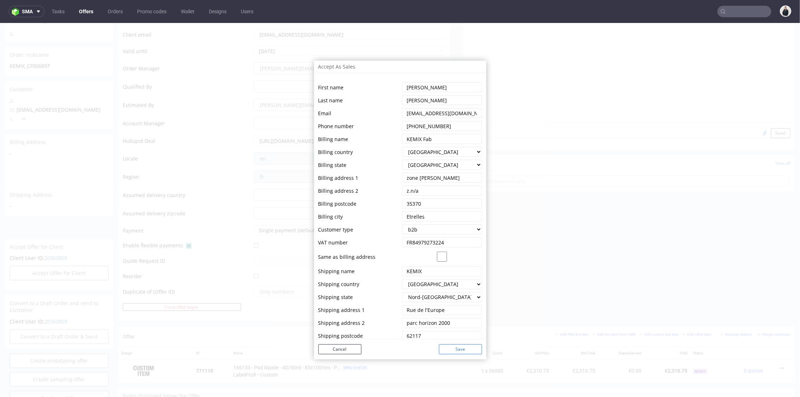
click at [455, 349] on button "Save" at bounding box center [460, 349] width 43 height 10
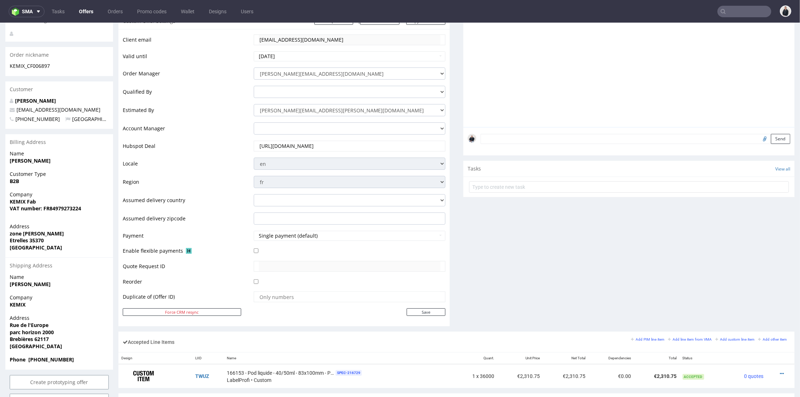
scroll to position [139, 0]
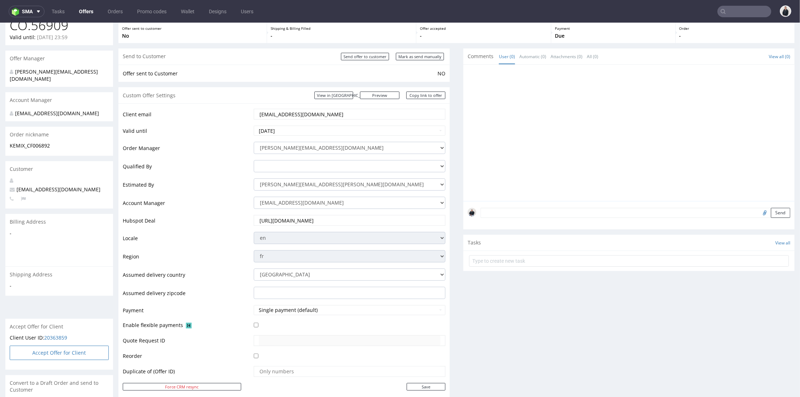
scroll to position [119, 0]
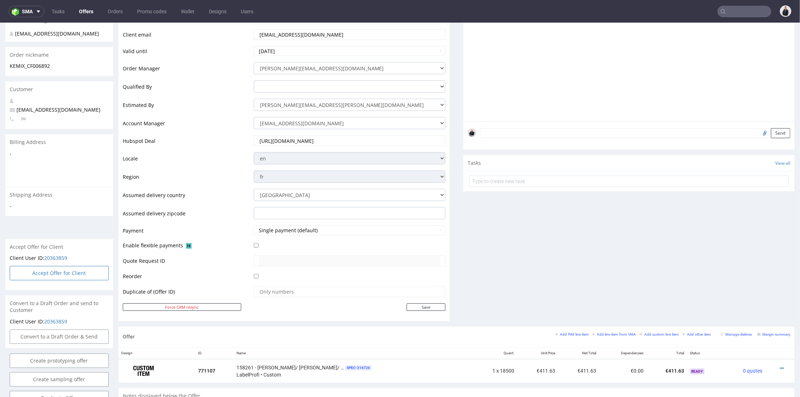
click at [63, 266] on button "Accept Offer for Client" at bounding box center [59, 272] width 99 height 14
select select "75"
select select "909"
select select "b2b"
select select "75"
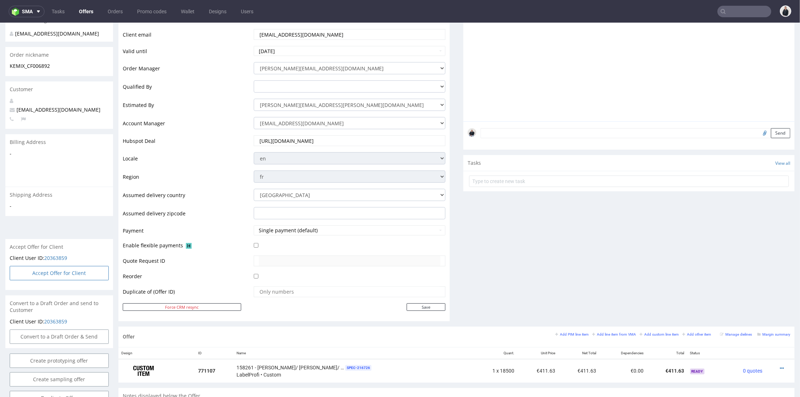
select select "924"
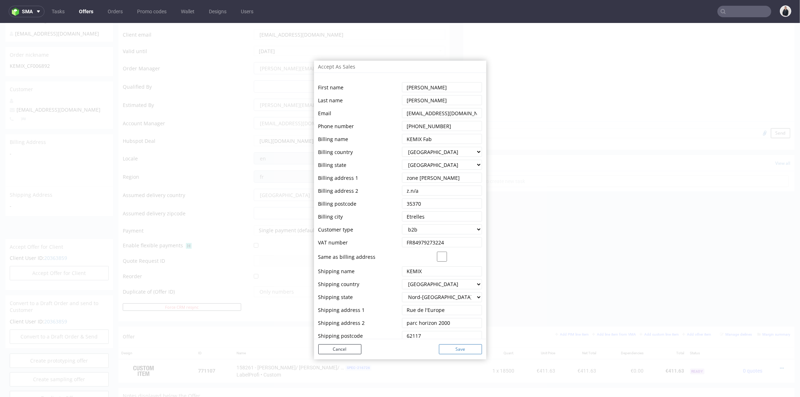
click at [462, 348] on button "Save" at bounding box center [460, 349] width 43 height 10
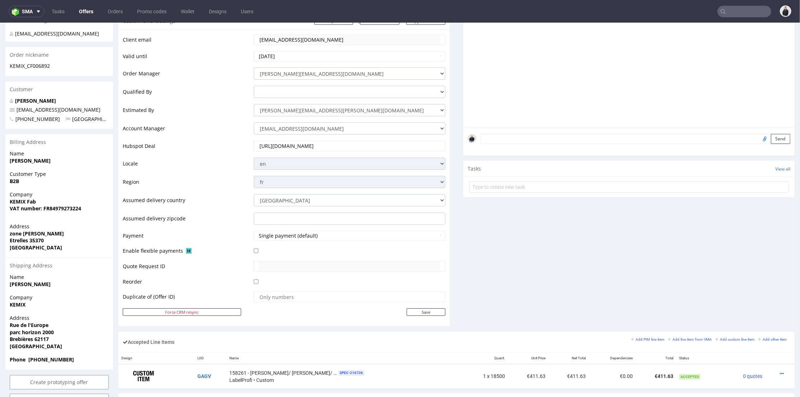
scroll to position [139, 0]
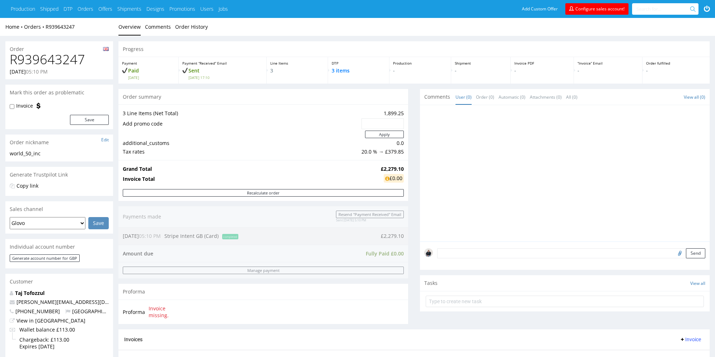
scroll to position [251, 0]
